Goal: Communication & Community: Share content

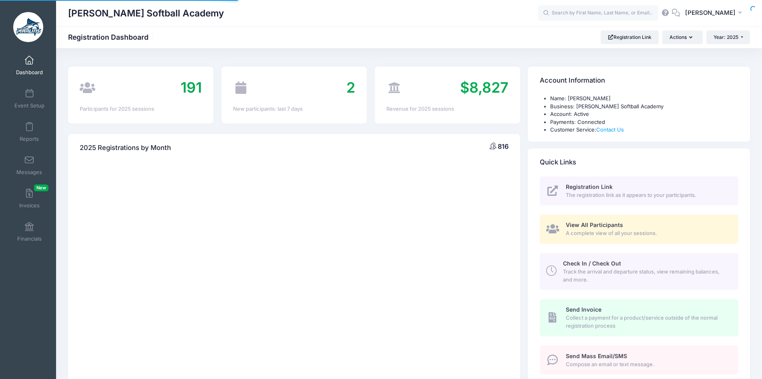
select select
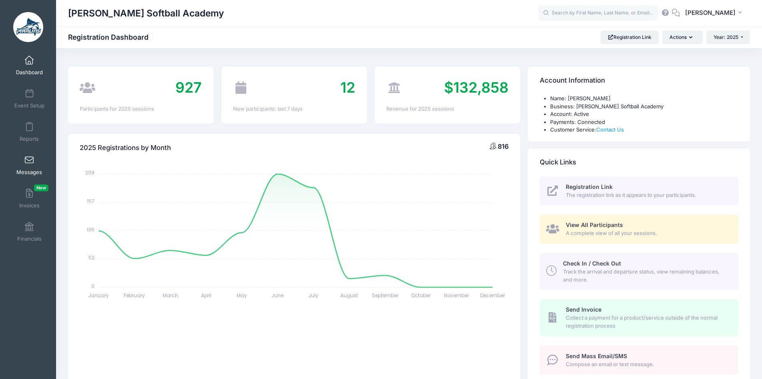
click at [29, 158] on span at bounding box center [29, 160] width 0 height 9
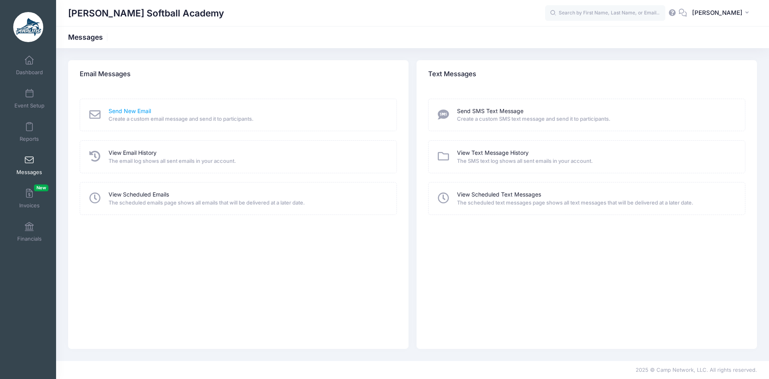
click at [121, 111] on link "Send New Email" at bounding box center [130, 111] width 42 height 8
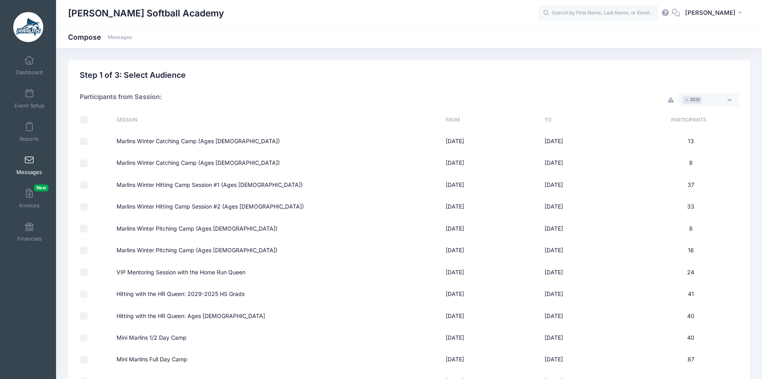
click at [84, 163] on input "Marlins Winter Catching Camp (Ages 6-12)" at bounding box center [84, 163] width 8 height 8
checkbox input "true"
click at [80, 186] on input "Marlins Winter Hitting Camp Session #1 (Ages 6-12)" at bounding box center [84, 185] width 8 height 8
checkbox input "true"
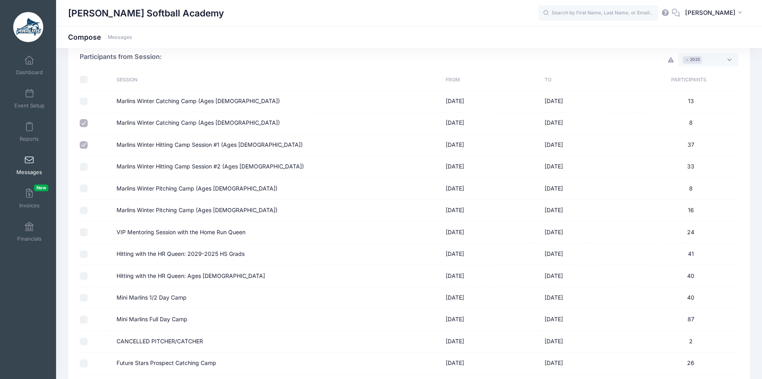
click at [81, 209] on input "Marlins Winter Pitching Camp (Ages 6-12)" at bounding box center [84, 210] width 8 height 8
checkbox input "true"
click at [85, 231] on input "VIP Mentoring Session with the Home Run Queen" at bounding box center [84, 232] width 8 height 8
checkbox input "true"
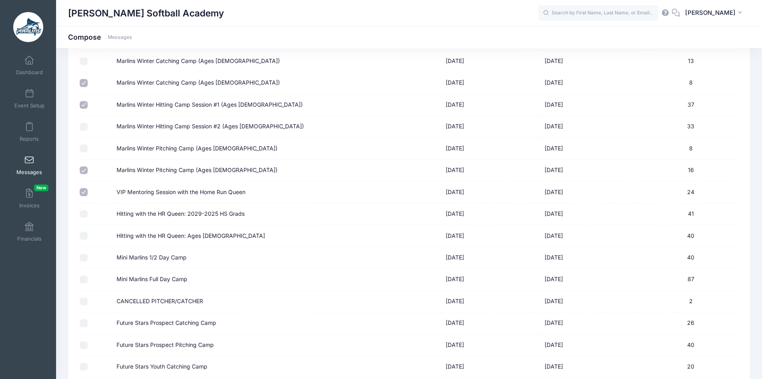
click at [85, 235] on input "Hitting with the HR Queen: Ages 6-13" at bounding box center [84, 236] width 8 height 8
checkbox input "true"
click at [80, 254] on input "Mini Marlins 1/2 Day Camp" at bounding box center [84, 258] width 8 height 8
checkbox input "true"
click at [82, 278] on input "Mini Marlins Full Day Camp" at bounding box center [84, 279] width 8 height 8
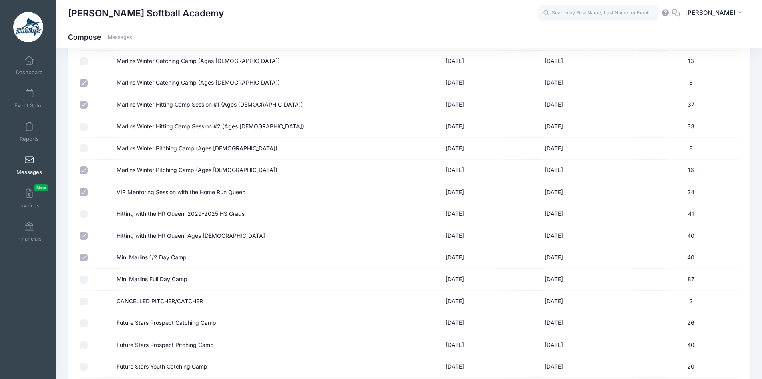
checkbox input "true"
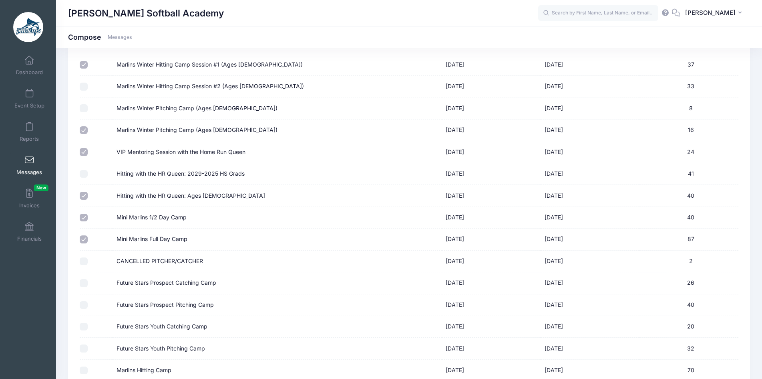
click at [83, 324] on input "Future Stars Youth Catching Camp" at bounding box center [84, 326] width 8 height 8
checkbox input "true"
click at [82, 350] on input "Future Stars Youth Pitching Camp" at bounding box center [84, 348] width 8 height 8
checkbox input "true"
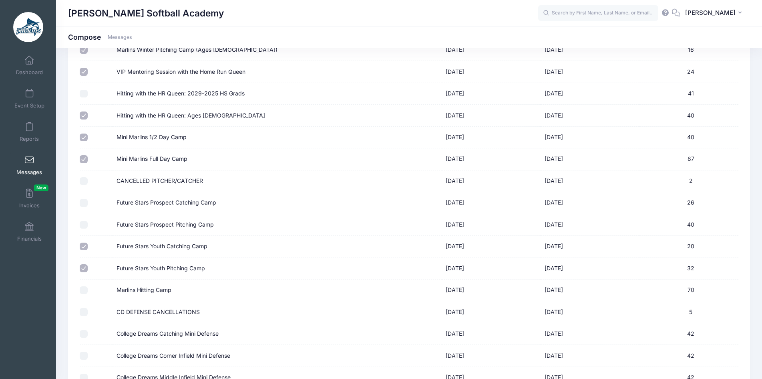
click at [82, 290] on input "Marlins Hitting Camp" at bounding box center [84, 290] width 8 height 8
checkbox input "true"
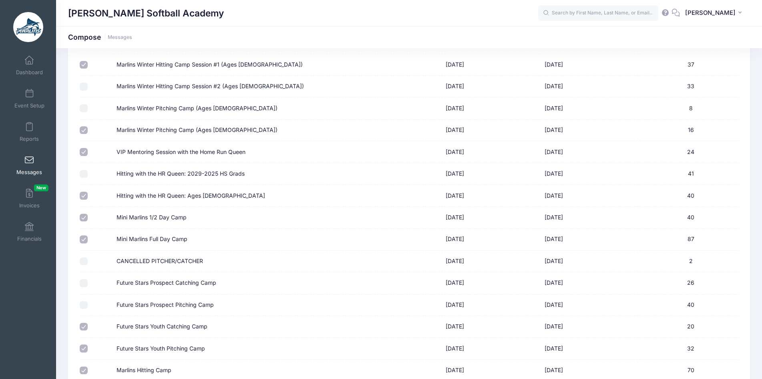
scroll to position [0, 0]
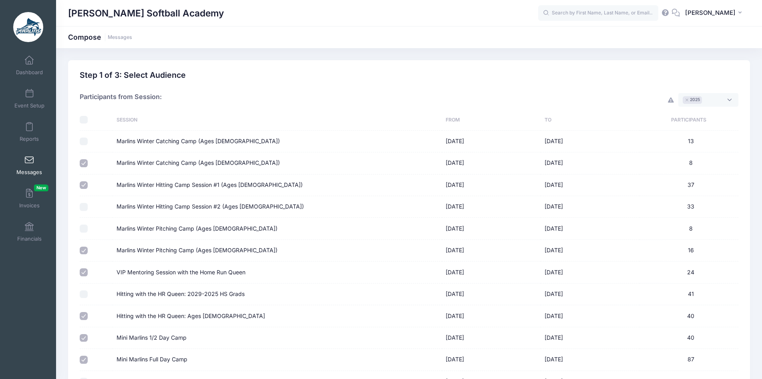
click at [731, 101] on span "× 2025" at bounding box center [709, 100] width 60 height 14
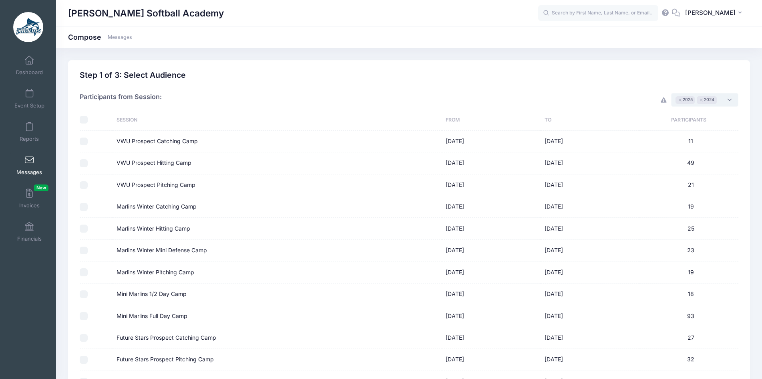
scroll to position [40, 0]
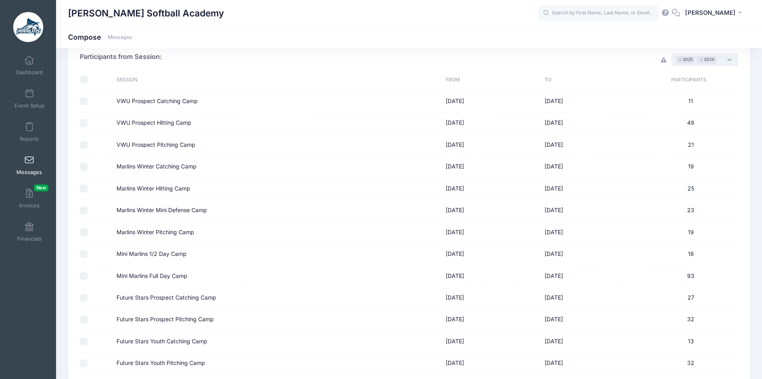
click at [85, 254] on input "Mini Marlins 1/2 Day Camp" at bounding box center [84, 254] width 8 height 8
checkbox input "true"
click at [84, 277] on input "Mini Marlins Full Day Camp" at bounding box center [84, 276] width 8 height 8
checkbox input "true"
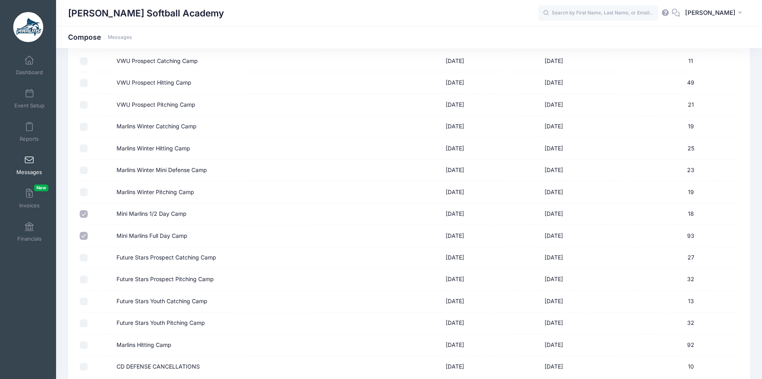
scroll to position [120, 0]
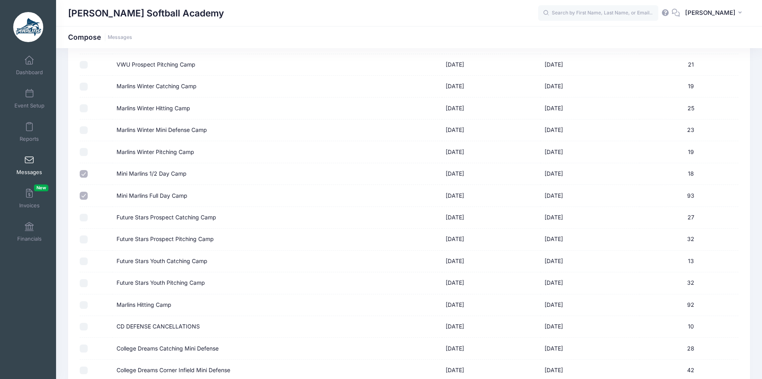
click at [85, 262] on input "Future Stars Youth Catching Camp" at bounding box center [84, 261] width 8 height 8
checkbox input "true"
click at [84, 282] on input "Future Stars Youth Pitching Camp" at bounding box center [84, 283] width 8 height 8
checkbox input "true"
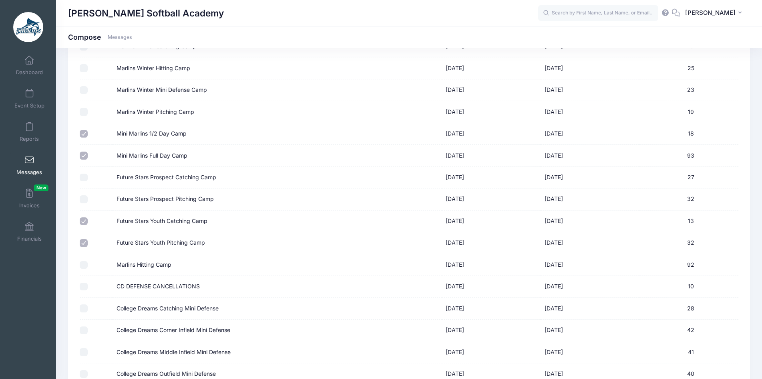
click at [86, 265] on input "Marlins Hitting Camp" at bounding box center [84, 265] width 8 height 8
checkbox input "true"
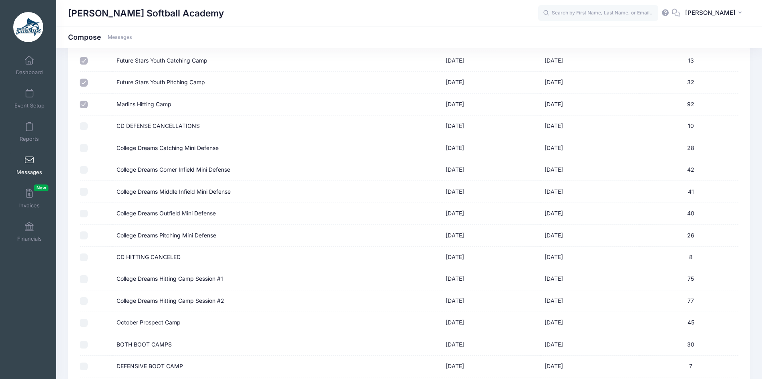
scroll to position [361, 0]
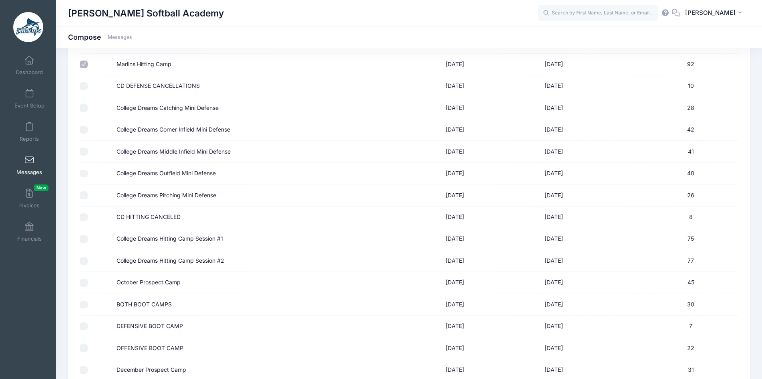
click at [82, 281] on input "October Prospect Camp" at bounding box center [84, 282] width 8 height 8
checkbox input "true"
click at [82, 304] on input "BOTH BOOT CAMPS" at bounding box center [84, 304] width 8 height 8
checkbox input "true"
click at [81, 327] on input "DEFENSIVE BOOT CAMP" at bounding box center [84, 326] width 8 height 8
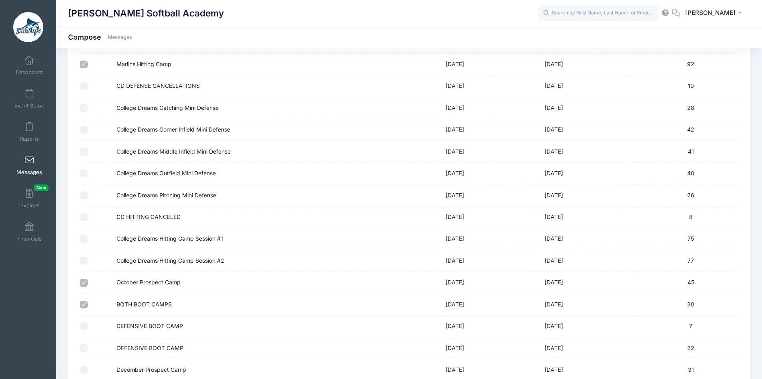
checkbox input "true"
click at [83, 347] on input "OFFENSIVE BOOT CAMP" at bounding box center [84, 348] width 8 height 8
checkbox input "true"
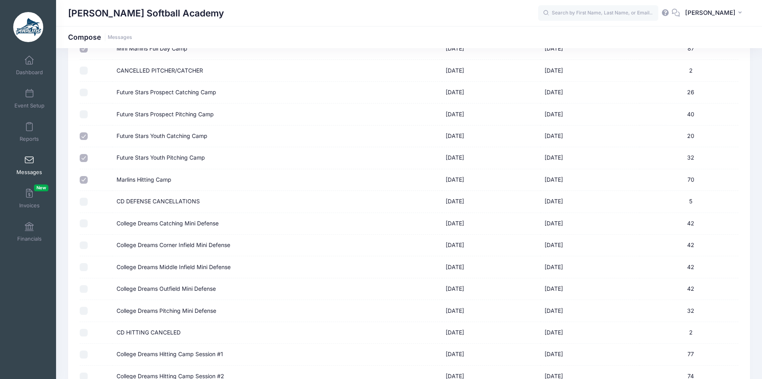
scroll to position [1031, 0]
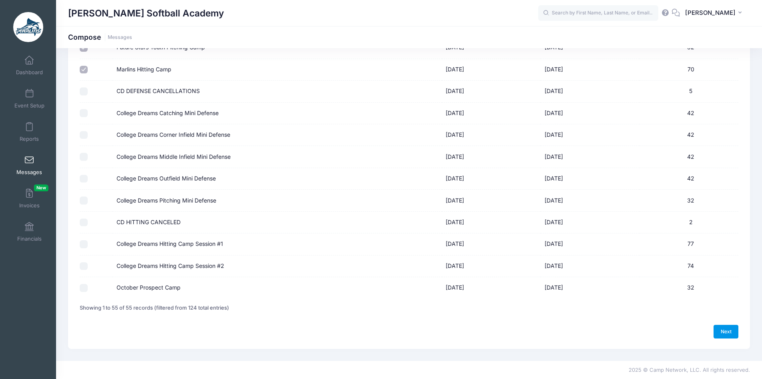
click at [727, 332] on link "Next" at bounding box center [726, 331] width 25 height 14
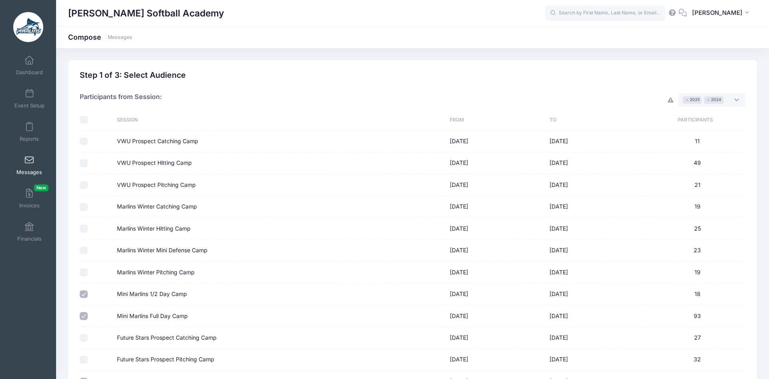
select select "50"
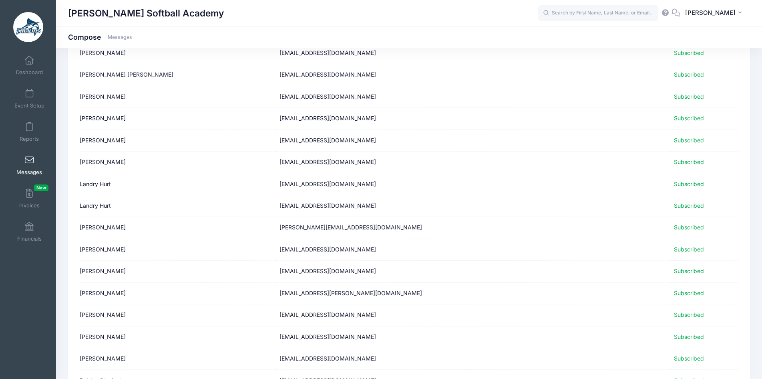
scroll to position [919, 0]
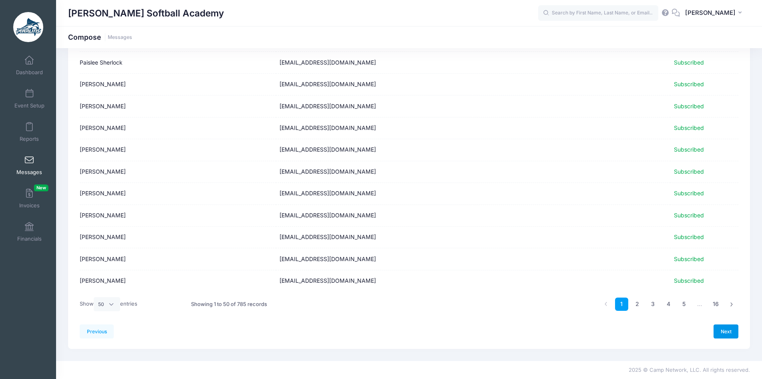
click at [722, 332] on link "Next" at bounding box center [726, 331] width 25 height 14
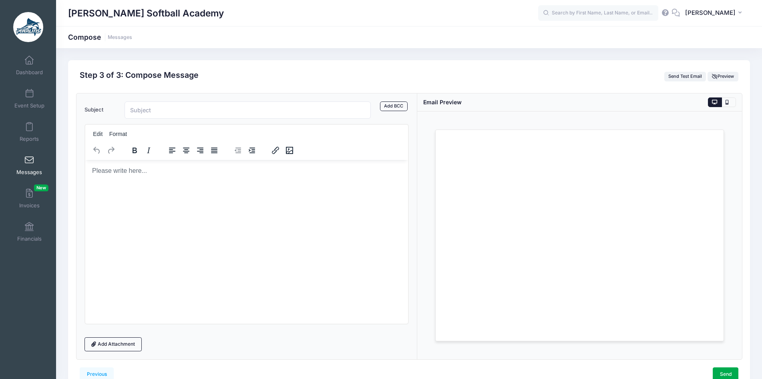
scroll to position [0, 0]
click at [135, 169] on body "Rich Text Area. Press ALT-0 for help." at bounding box center [246, 170] width 310 height 9
click at [114, 169] on body "Rich Text Area. Press ALT-0 for help." at bounding box center [246, 170] width 310 height 9
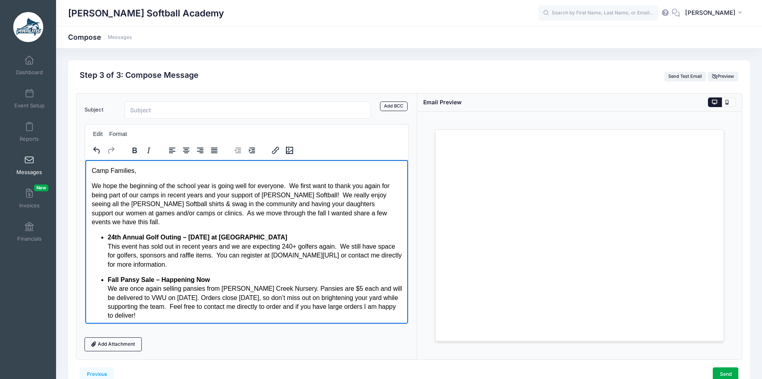
scroll to position [122, 0]
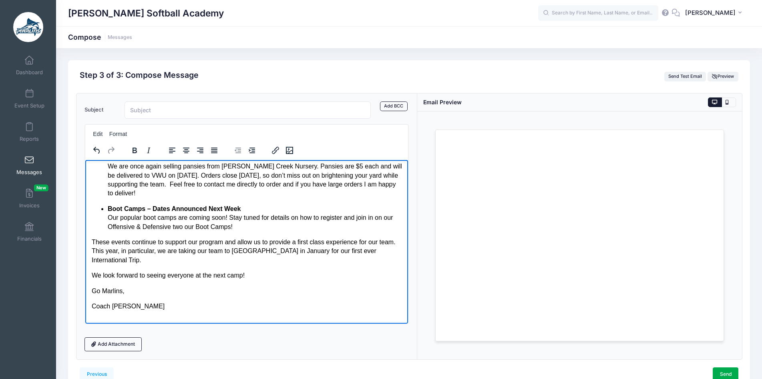
click at [129, 301] on p "Coach Elliott" at bounding box center [246, 305] width 310 height 9
click at [211, 115] on input "Subject" at bounding box center [248, 109] width 247 height 17
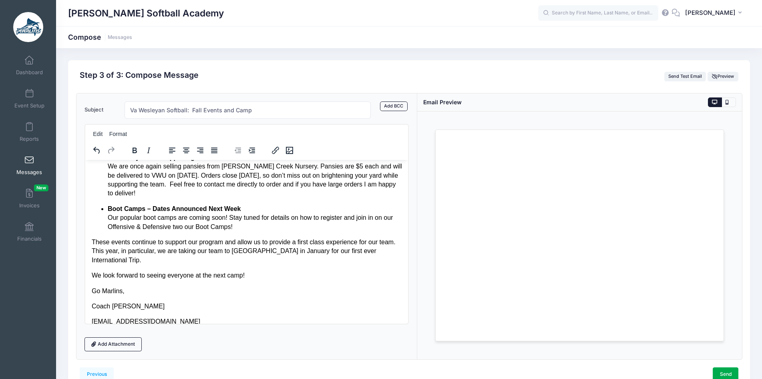
type input "Va Wesleyan Softball: Fall Events and Camp"
click at [369, 137] on div "Edit Format" at bounding box center [244, 134] width 318 height 16
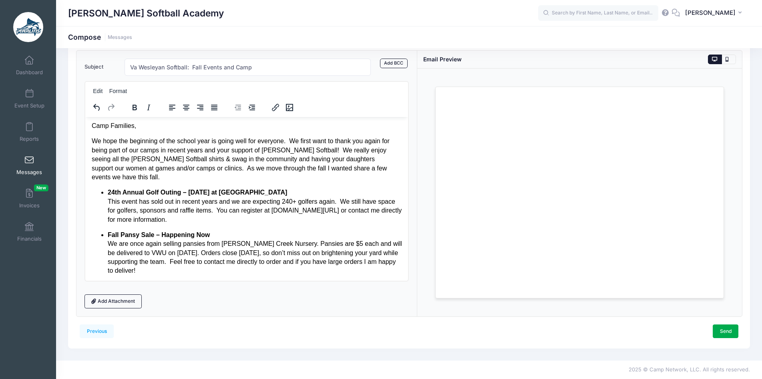
scroll to position [0, 0]
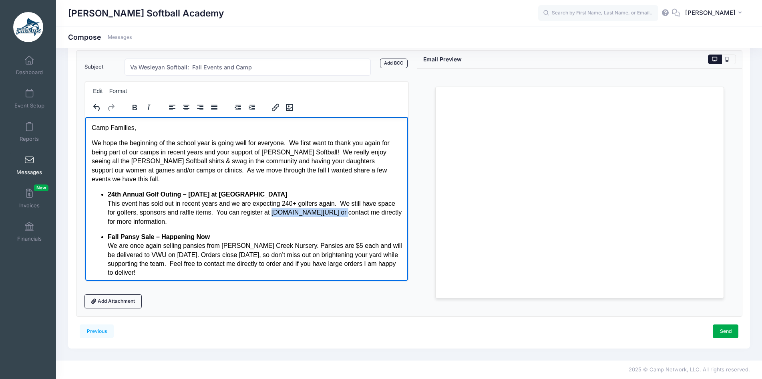
drag, startPoint x: 271, startPoint y: 203, endPoint x: 340, endPoint y: 205, distance: 68.5
click at [340, 205] on p "24th Annual Golf Outing – Friday, October 3rd at Cypress Point Country Club Thi…" at bounding box center [254, 207] width 294 height 36
click at [276, 106] on icon "Insert/edit link" at bounding box center [275, 107] width 7 height 7
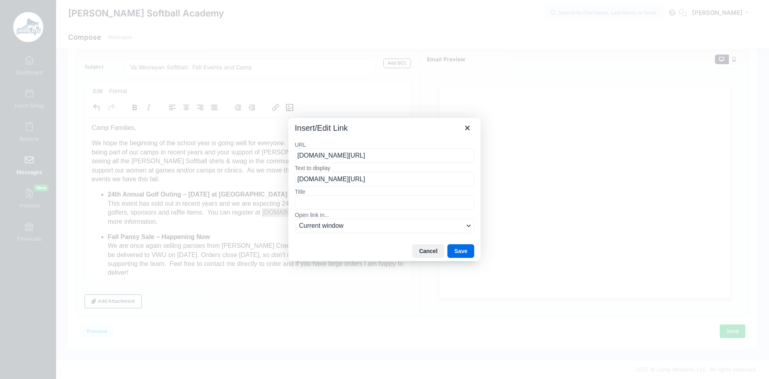
type input "www.vwu.edu/golfouting"
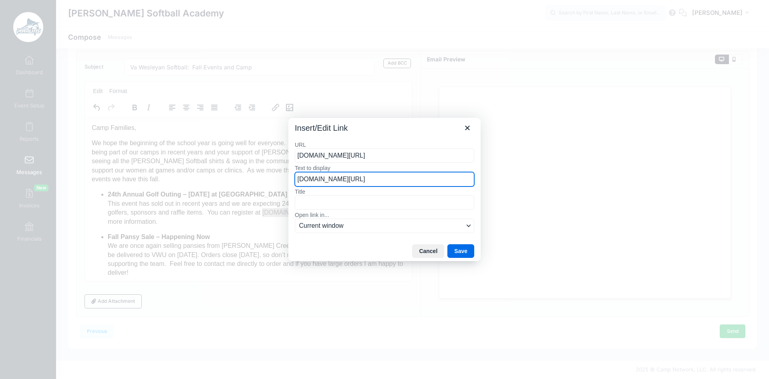
drag, startPoint x: 372, startPoint y: 179, endPoint x: 296, endPoint y: 187, distance: 76.1
click at [296, 187] on div "URL www.vwu.edu/golfouting Text to display www.vwu.edu/golfouting Title Open li…" at bounding box center [384, 187] width 179 height 93
type input "24th Annual VWU Golf Outing"
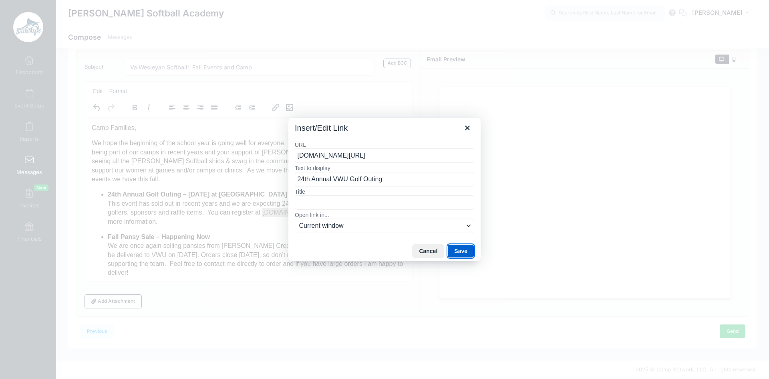
click at [455, 245] on button "Save" at bounding box center [460, 251] width 27 height 14
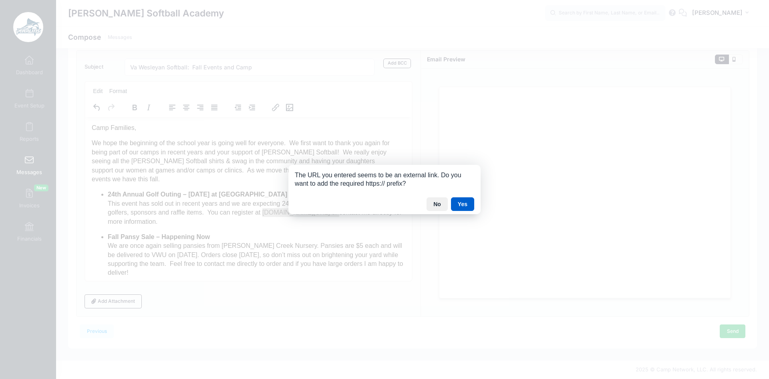
click at [461, 206] on button "Yes" at bounding box center [462, 204] width 23 height 14
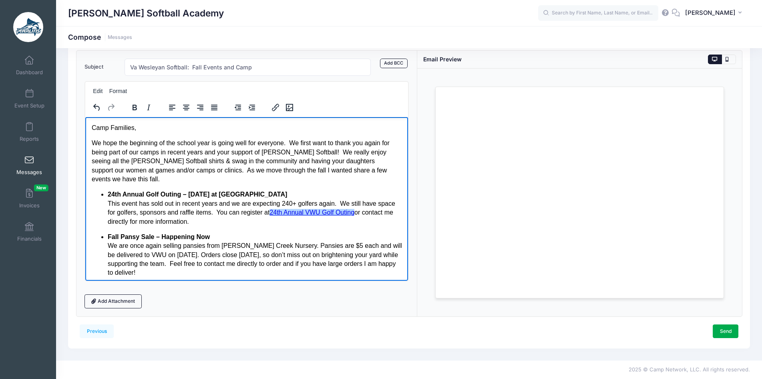
click at [338, 208] on link "24th Annual VWU Golf Outing" at bounding box center [311, 211] width 85 height 7
click at [284, 222] on ul "24th Annual Golf Outing – Friday, October 3rd at Cypress Point Country Club Thi…" at bounding box center [246, 249] width 310 height 121
click at [99, 299] on link "Add Attachment" at bounding box center [114, 301] width 58 height 14
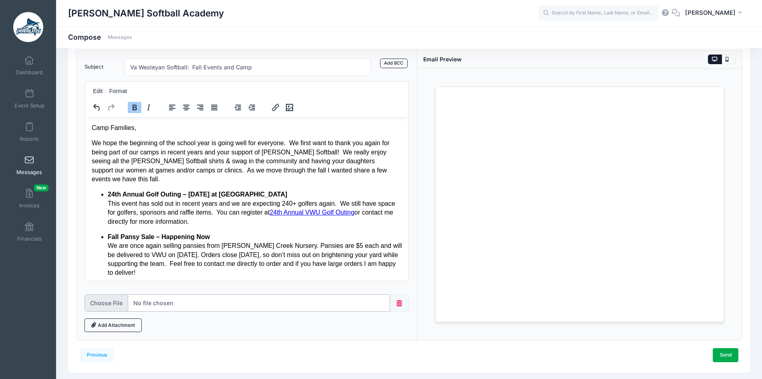
click at [143, 301] on input "file" at bounding box center [238, 302] width 306 height 17
type input "C:\fakepath\2025 VWU GOLF OUTING.pdf"
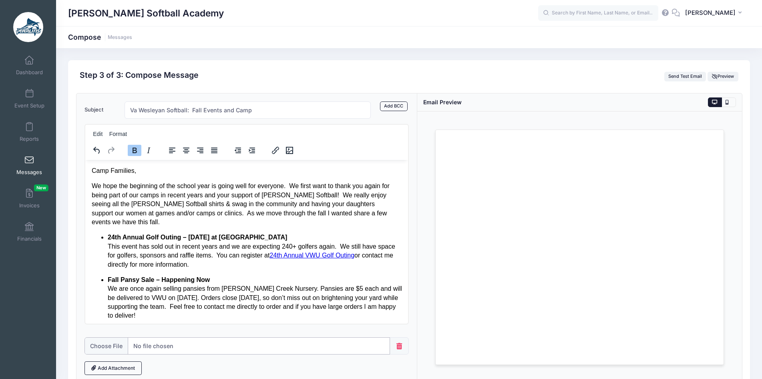
scroll to position [66, 0]
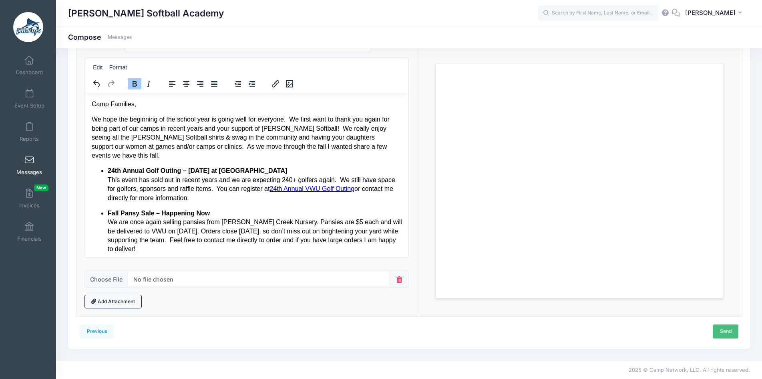
click at [721, 332] on link "Send" at bounding box center [726, 331] width 26 height 14
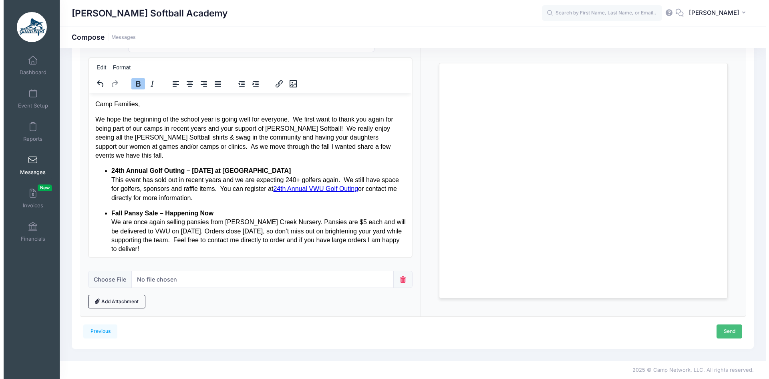
scroll to position [0, 0]
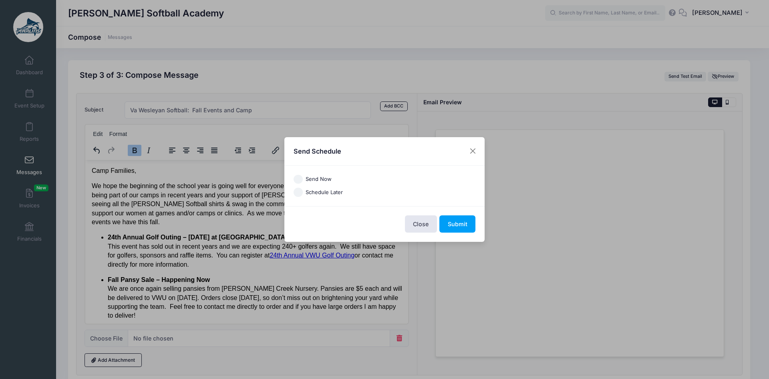
click at [326, 181] on label "Send Now" at bounding box center [319, 179] width 26 height 8
click at [303, 181] on input "Send Now" at bounding box center [298, 179] width 9 height 9
radio input "true"
click at [451, 220] on button "Submit" at bounding box center [457, 223] width 36 height 17
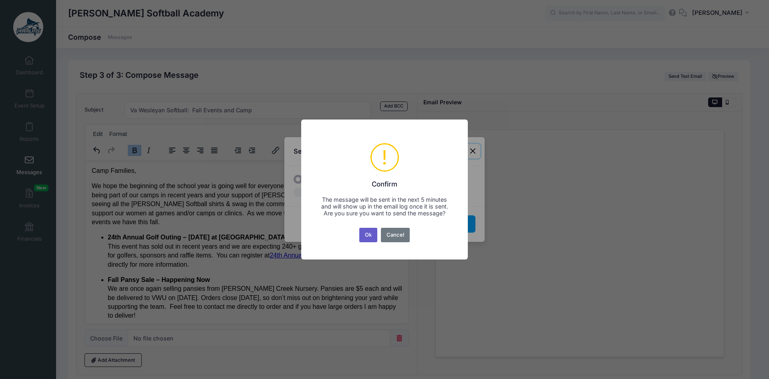
click at [367, 232] on button "Ok" at bounding box center [368, 235] width 18 height 14
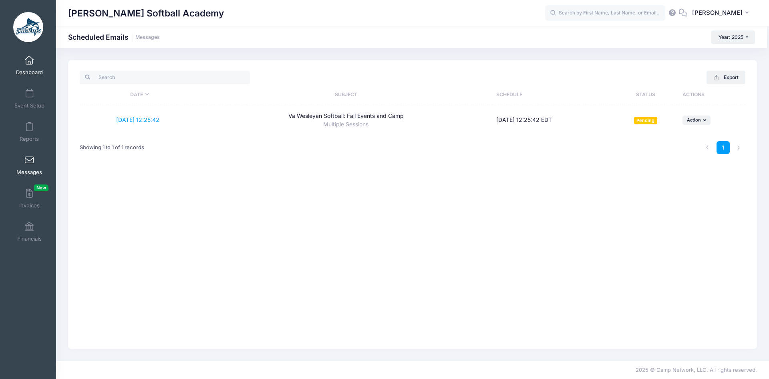
click at [36, 66] on link "Dashboard" at bounding box center [29, 65] width 38 height 28
